Goal: Task Accomplishment & Management: Use online tool/utility

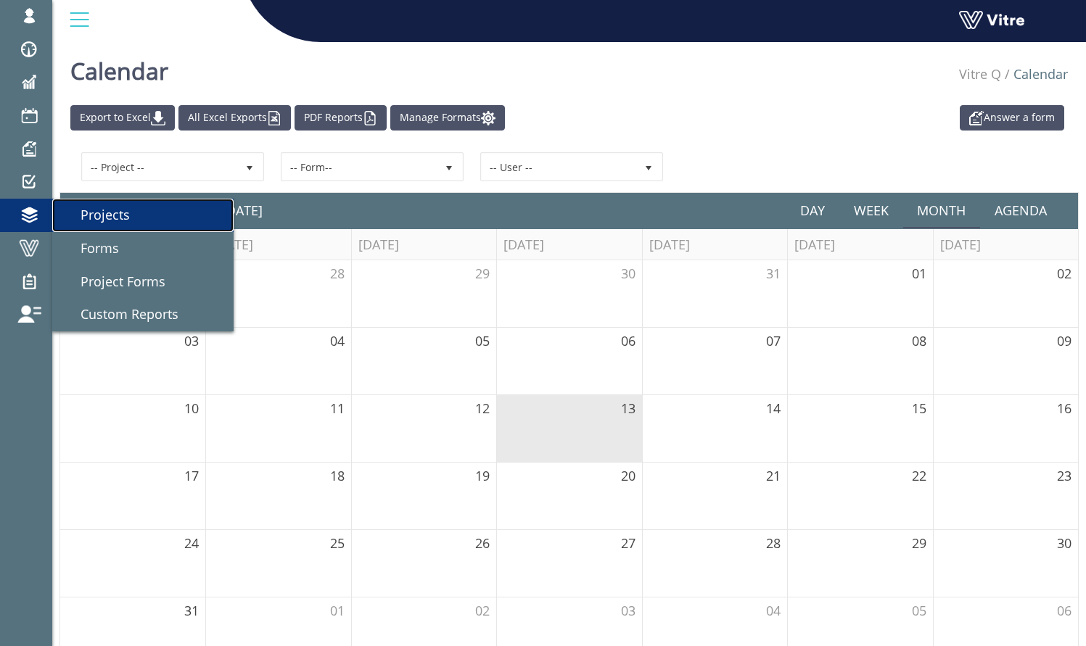
click at [83, 212] on span "Projects" at bounding box center [96, 214] width 67 height 17
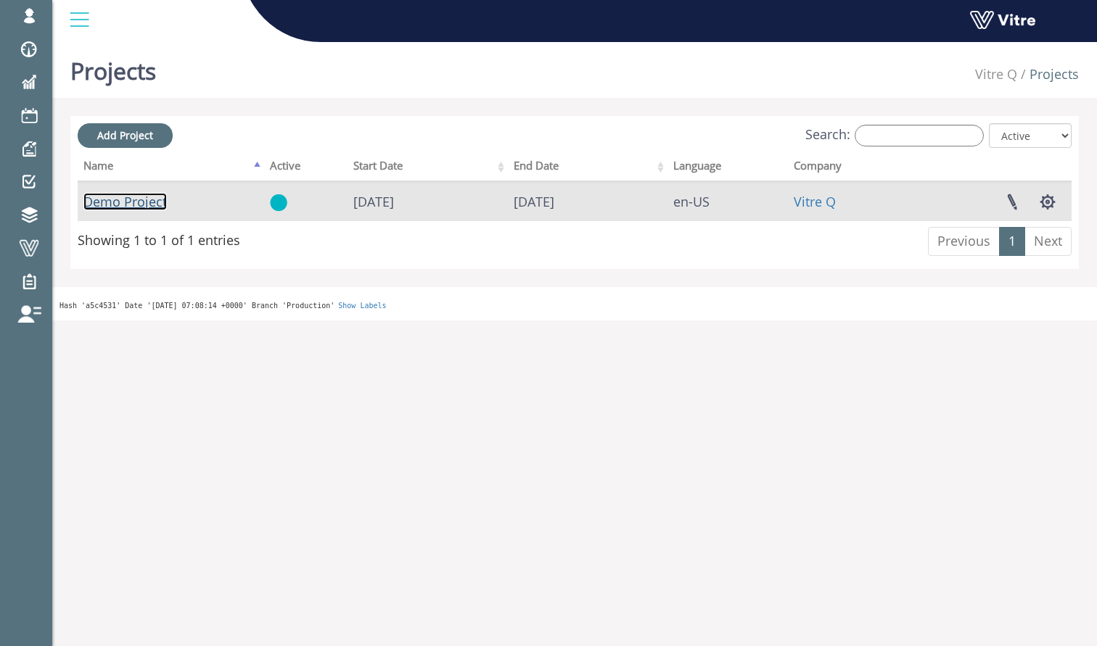
click at [134, 208] on link "Demo Project" at bounding box center [124, 201] width 83 height 17
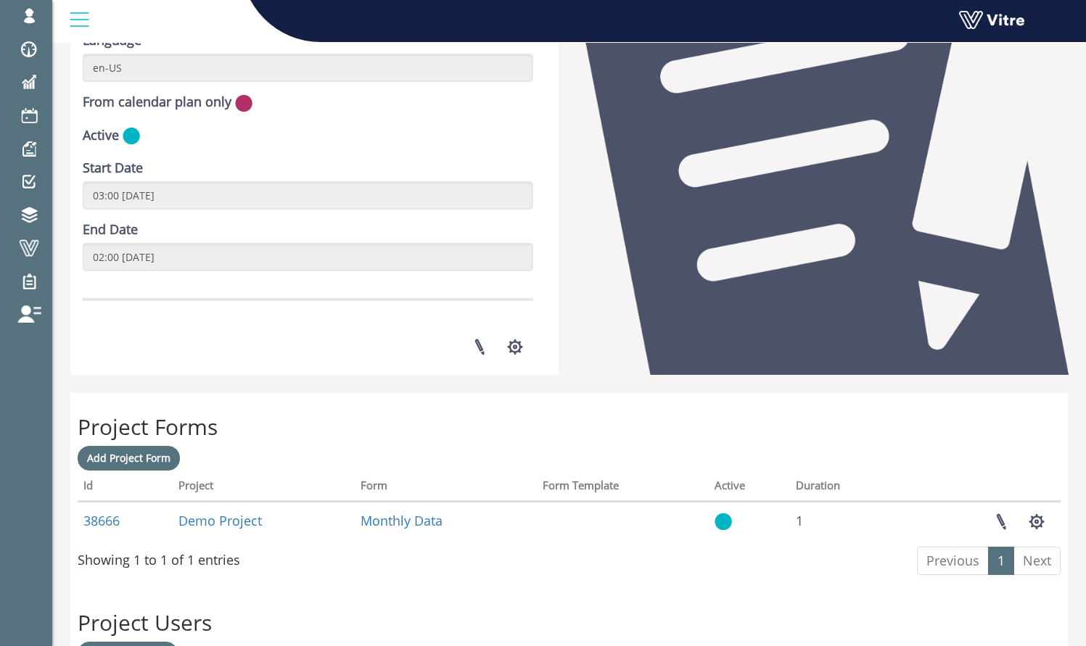
scroll to position [472, 0]
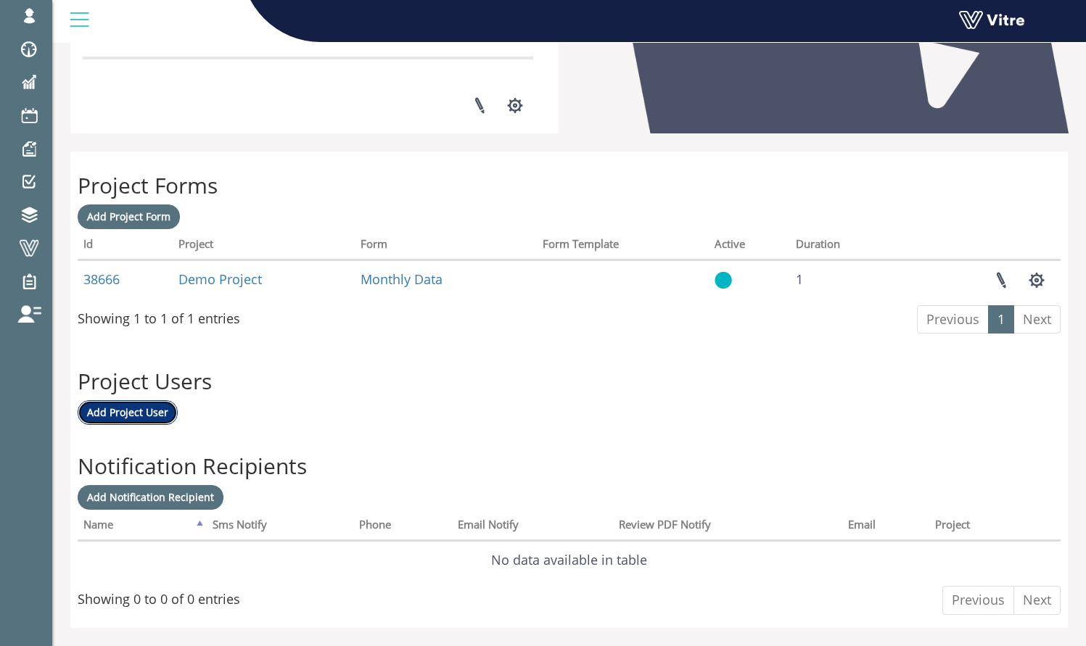
click at [121, 418] on span "Add Project User" at bounding box center [127, 412] width 81 height 14
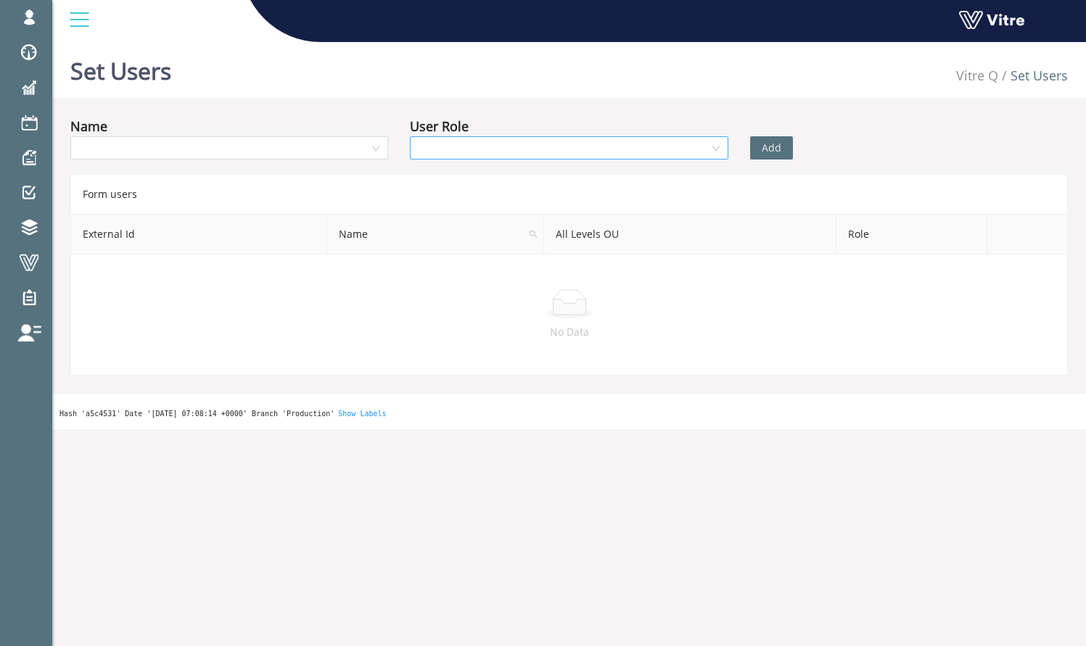
click at [471, 156] on input "search" at bounding box center [564, 148] width 290 height 22
click at [23, 262] on span at bounding box center [29, 262] width 36 height 17
